Goal: Check status: Check status

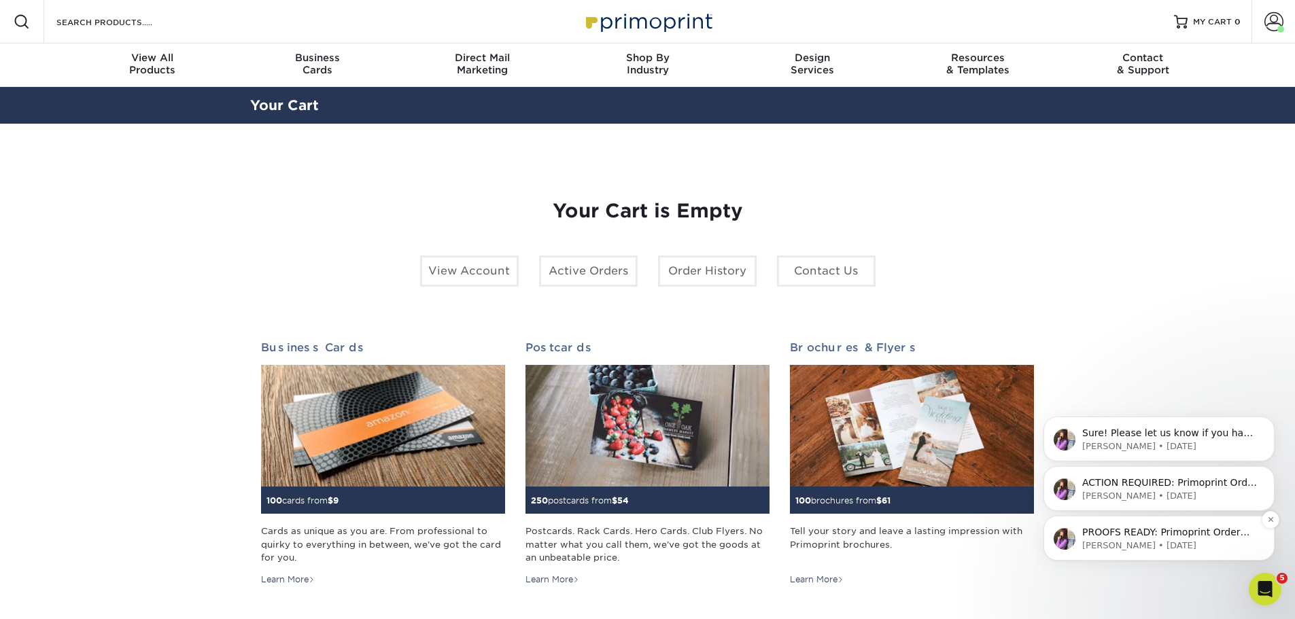
click at [1152, 545] on p "Erica • 1d ago" at bounding box center [1169, 546] width 175 height 12
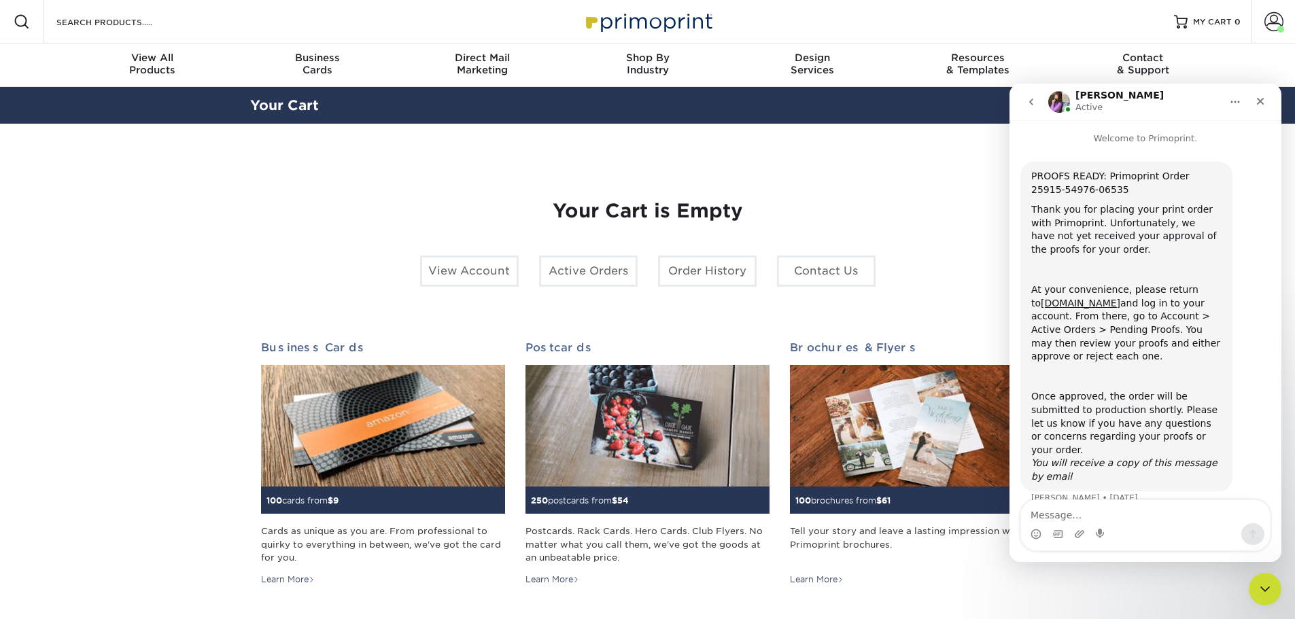
scroll to position [7, 0]
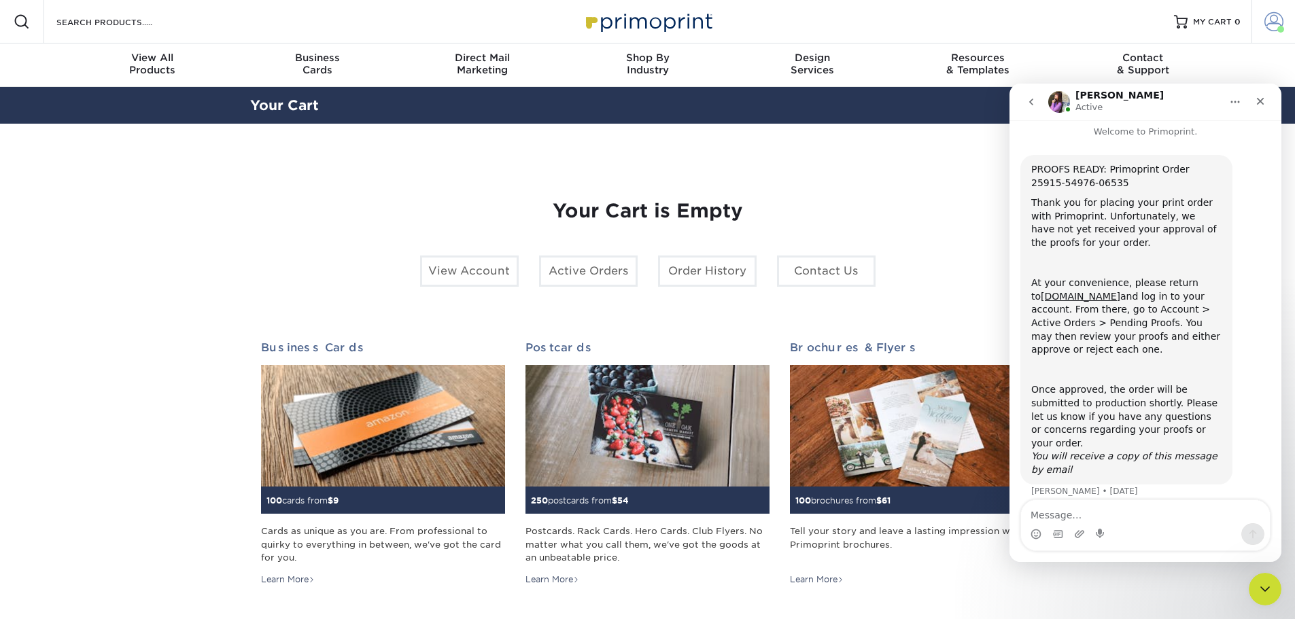
click at [1270, 22] on span at bounding box center [1274, 21] width 19 height 19
click at [1278, 18] on span at bounding box center [1274, 21] width 19 height 19
click at [1258, 103] on icon "Close" at bounding box center [1260, 101] width 11 height 11
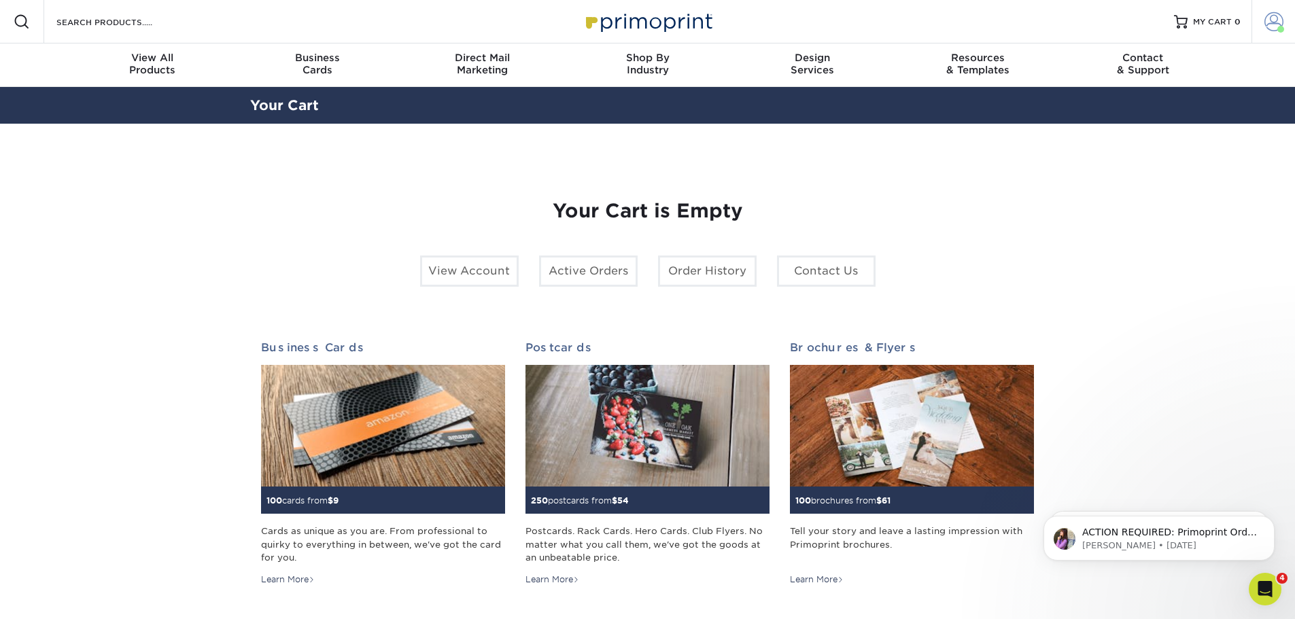
scroll to position [0, 0]
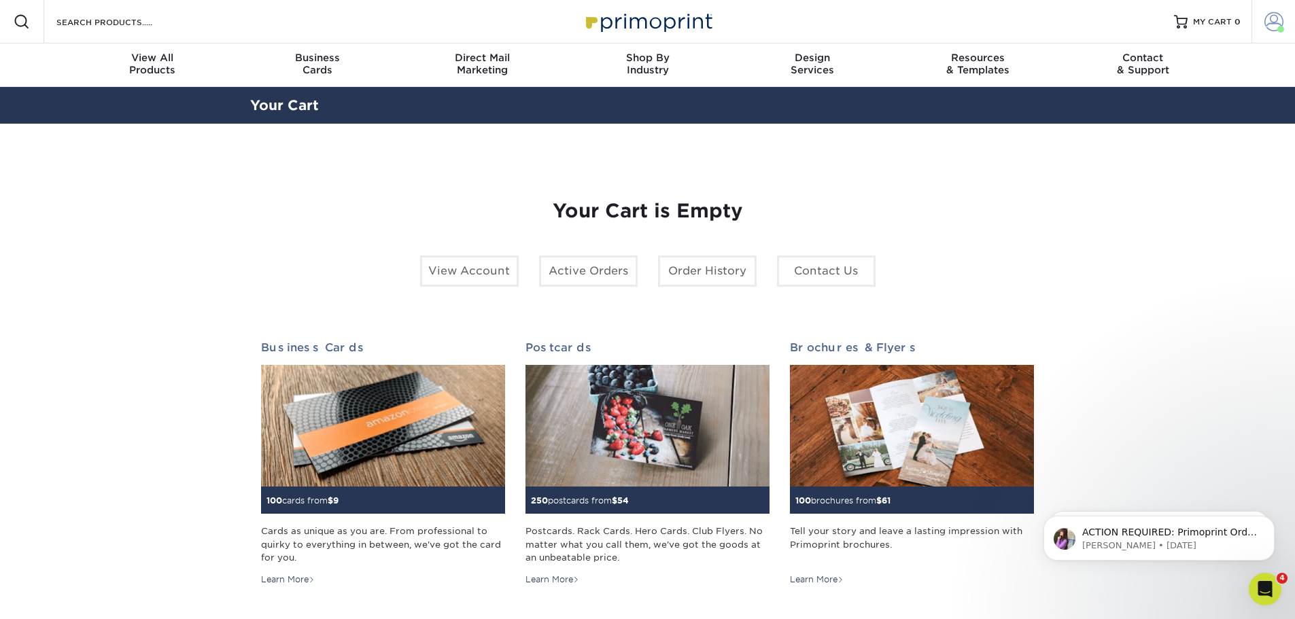
click at [1275, 11] on link "Account" at bounding box center [1274, 22] width 44 height 44
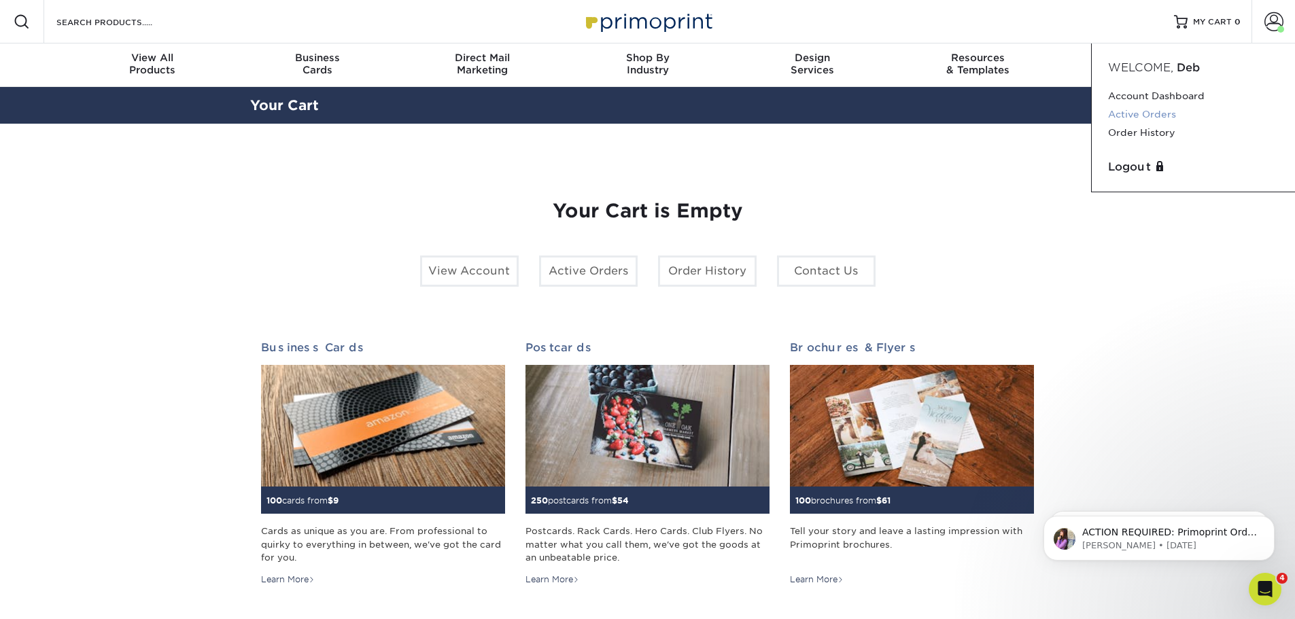
click at [1178, 112] on link "Active Orders" at bounding box center [1193, 114] width 171 height 18
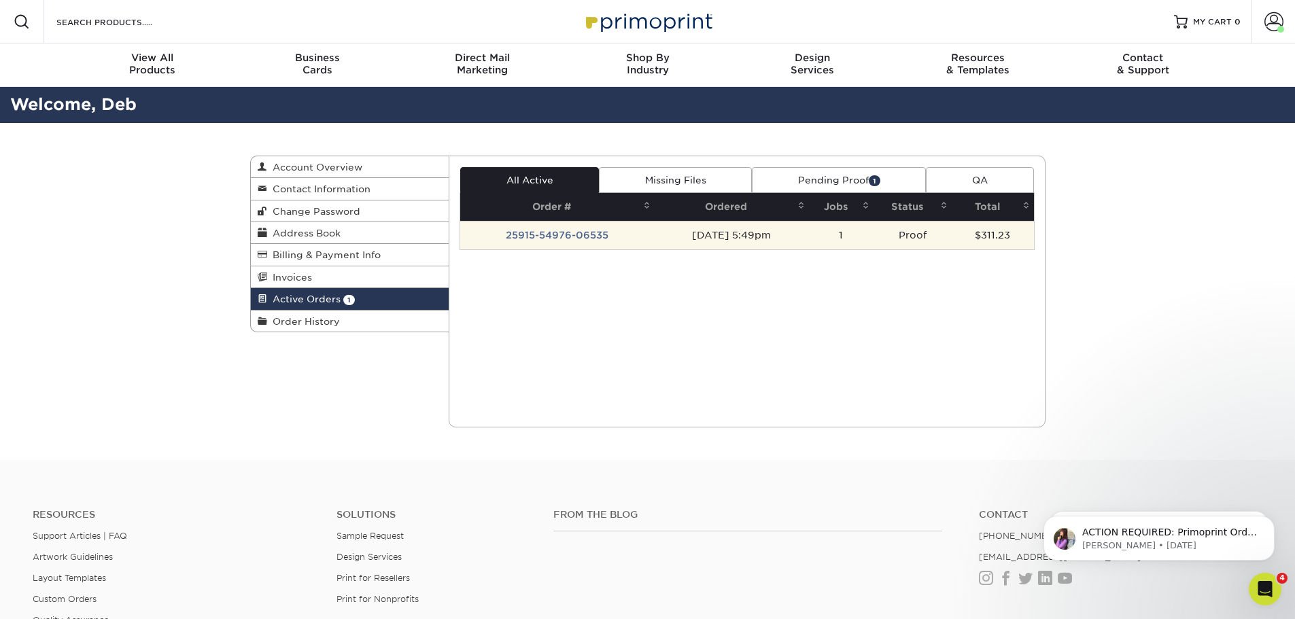
click at [940, 233] on td "Proof" at bounding box center [913, 235] width 78 height 29
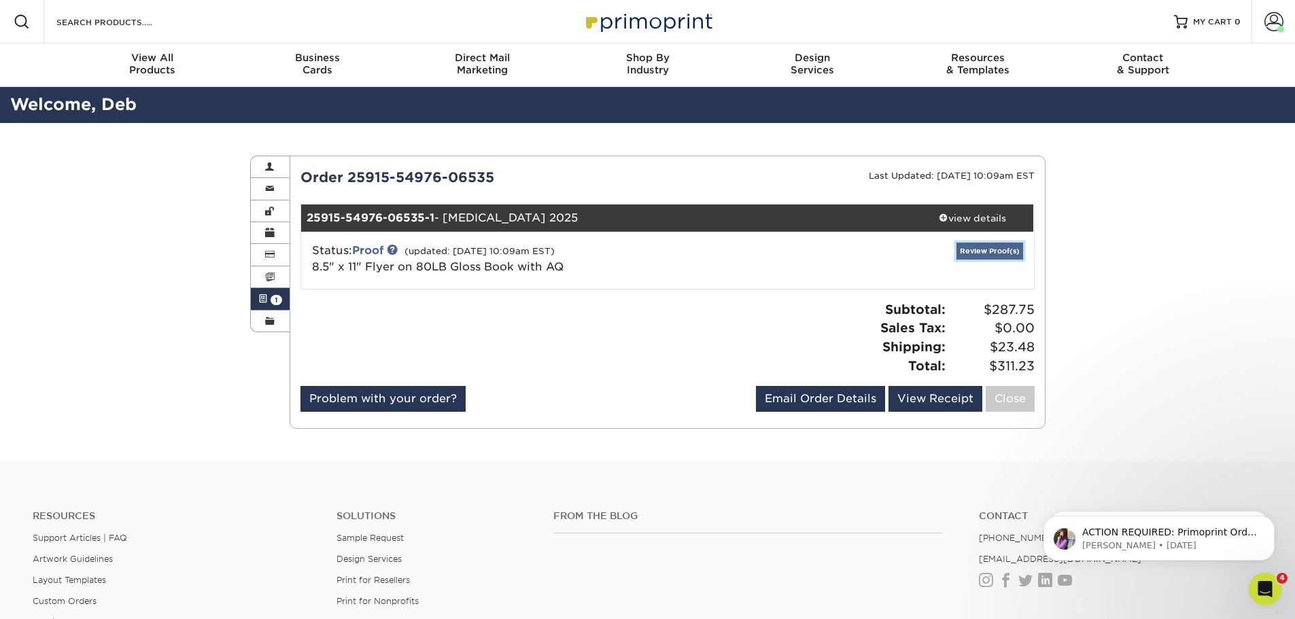
click at [997, 249] on link "Review Proof(s)" at bounding box center [990, 251] width 67 height 17
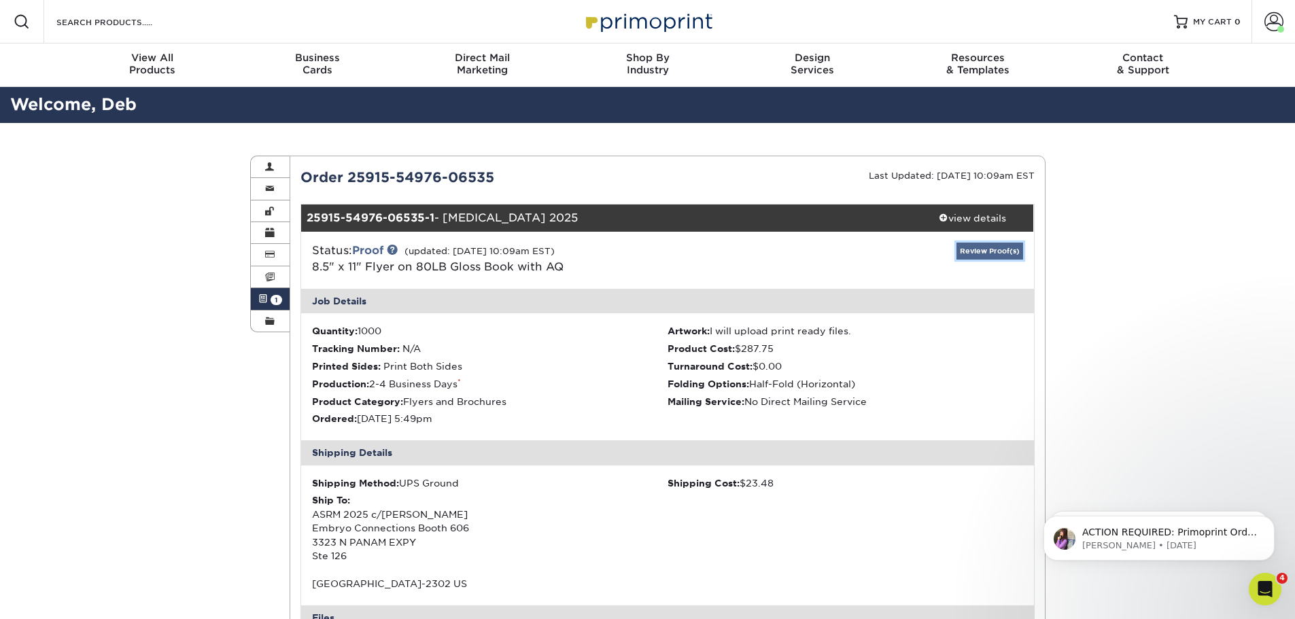
click at [970, 248] on link "Review Proof(s)" at bounding box center [990, 251] width 67 height 17
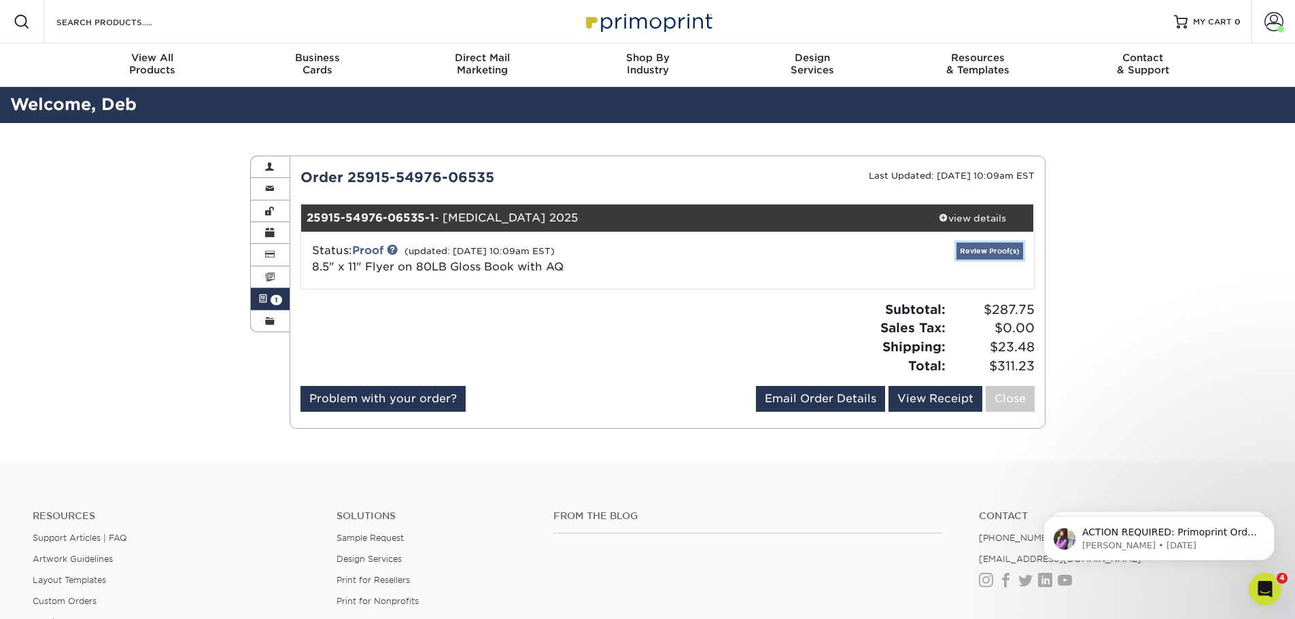
click at [970, 248] on link "Review Proof(s)" at bounding box center [990, 251] width 67 height 17
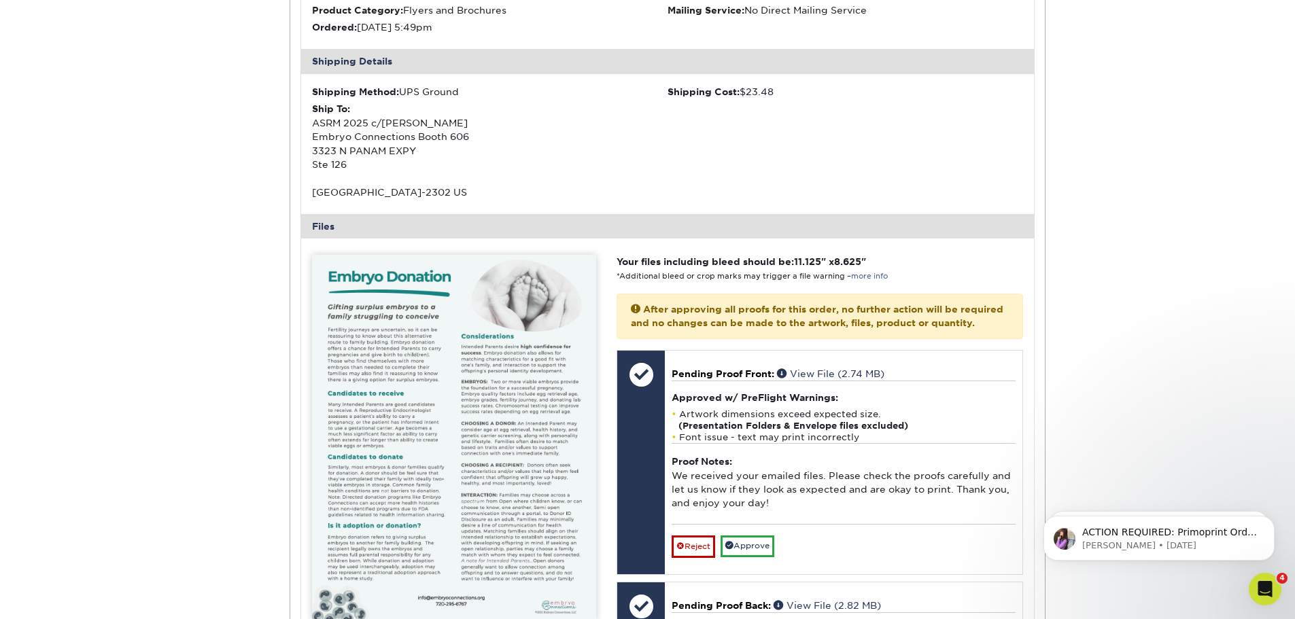
scroll to position [544, 0]
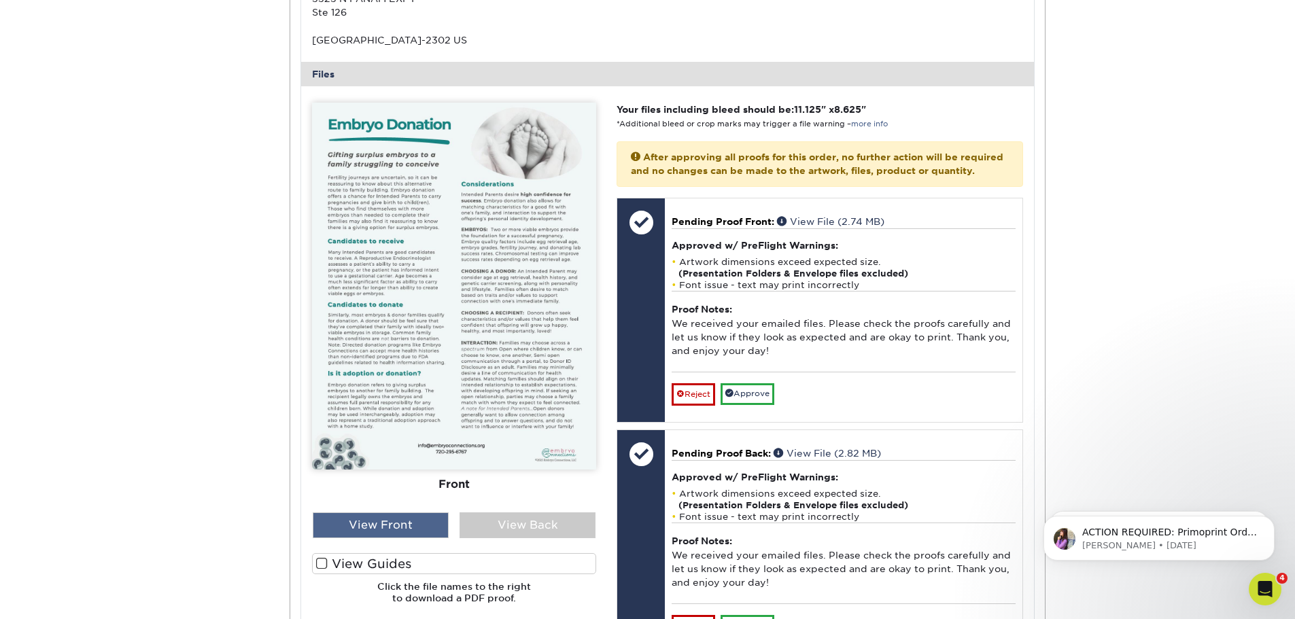
click at [425, 515] on div "View Front" at bounding box center [381, 526] width 136 height 26
click at [532, 515] on div "View Back" at bounding box center [528, 526] width 136 height 26
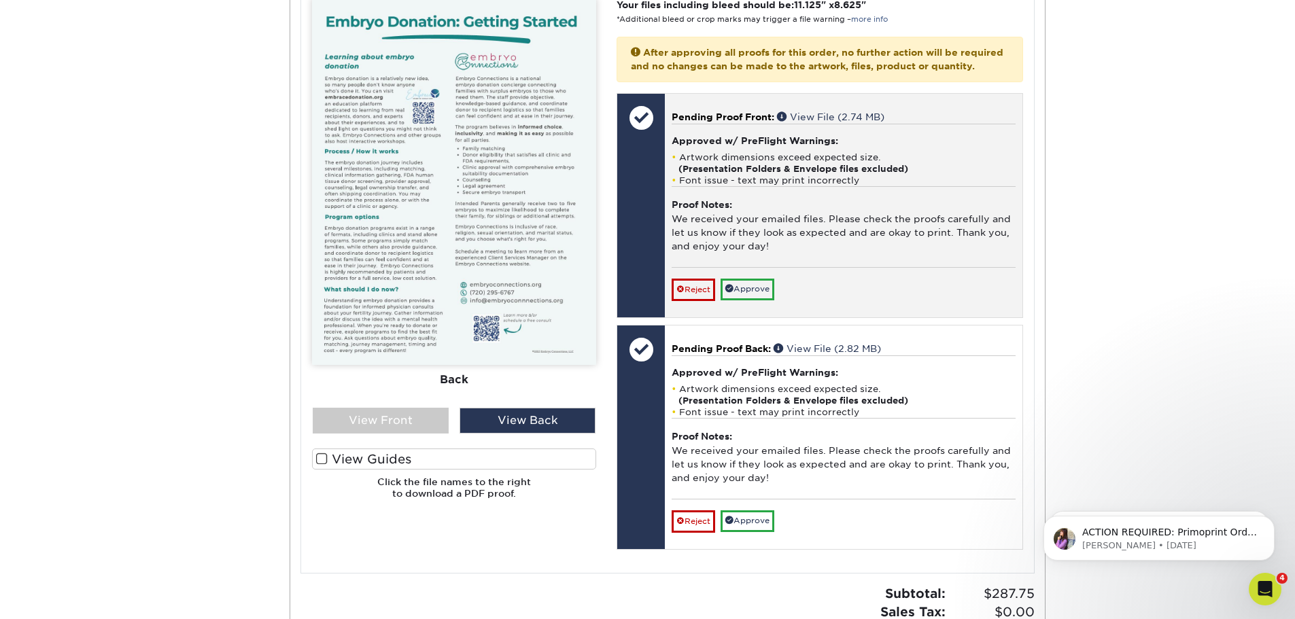
scroll to position [680, 0]
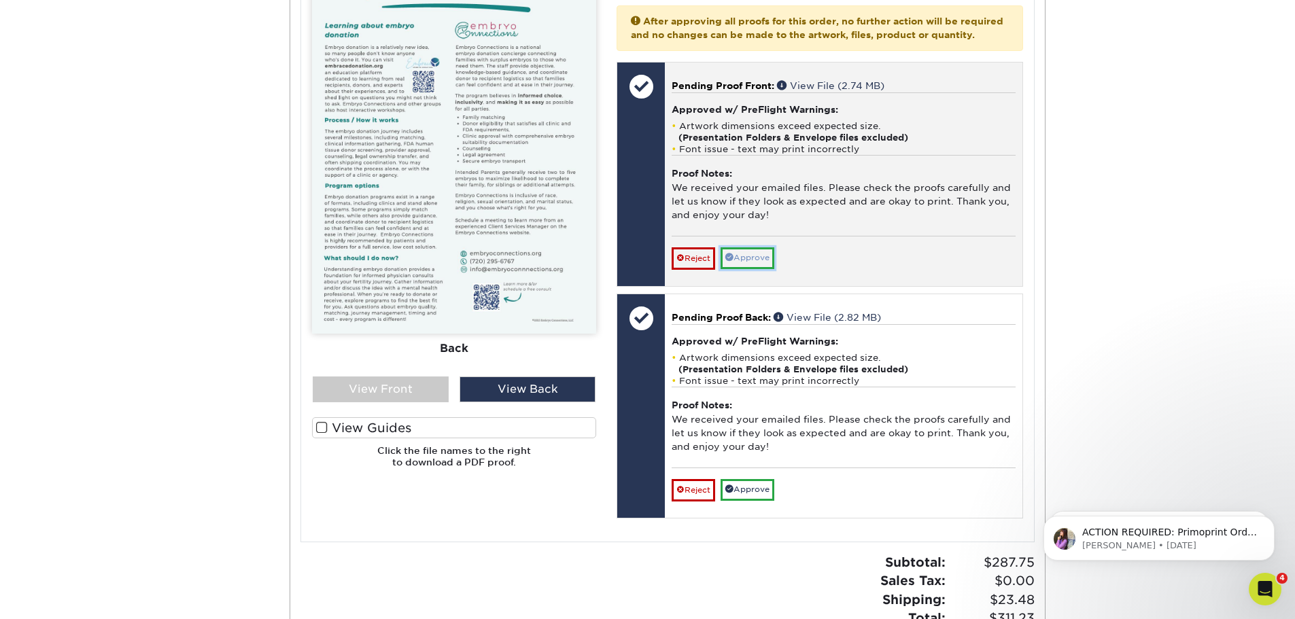
click at [751, 269] on link "Approve" at bounding box center [748, 257] width 54 height 21
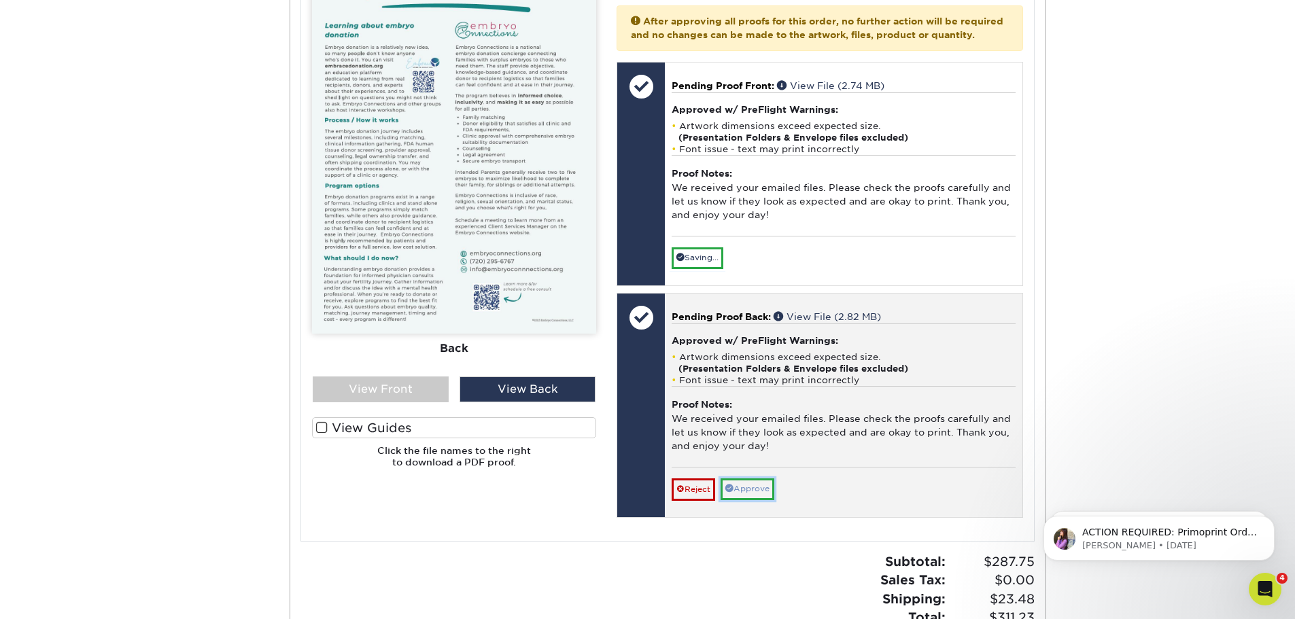
click at [766, 500] on link "Approve" at bounding box center [748, 489] width 54 height 21
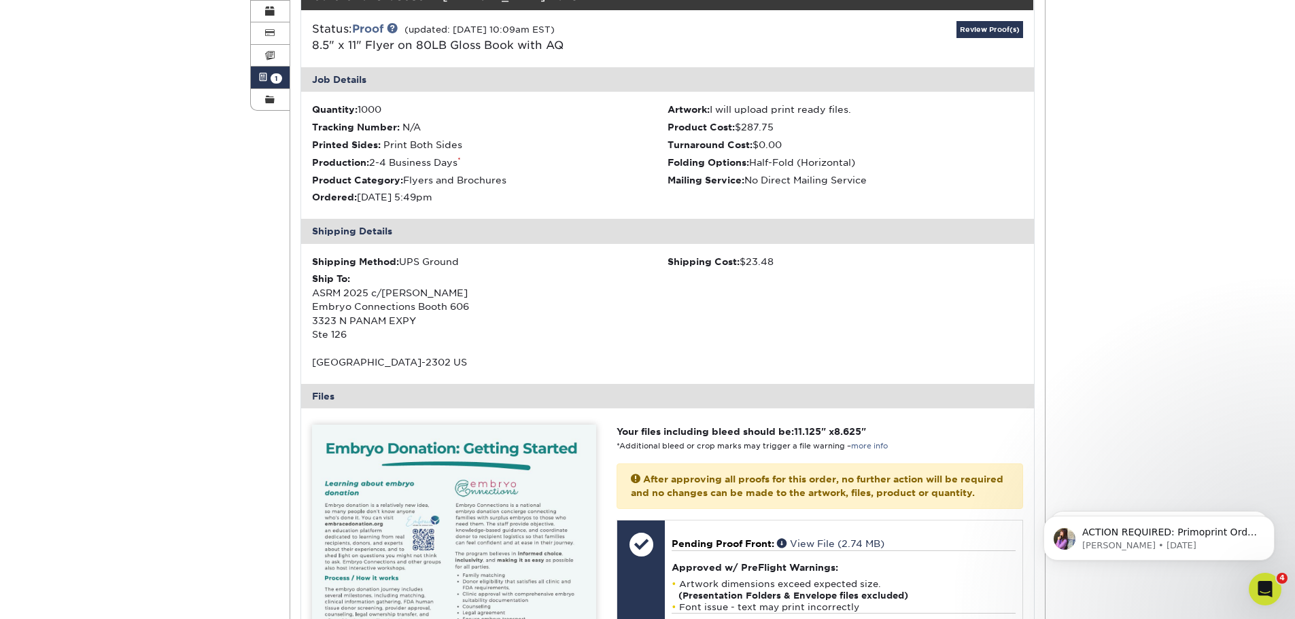
scroll to position [204, 0]
